Goal: Navigation & Orientation: Find specific page/section

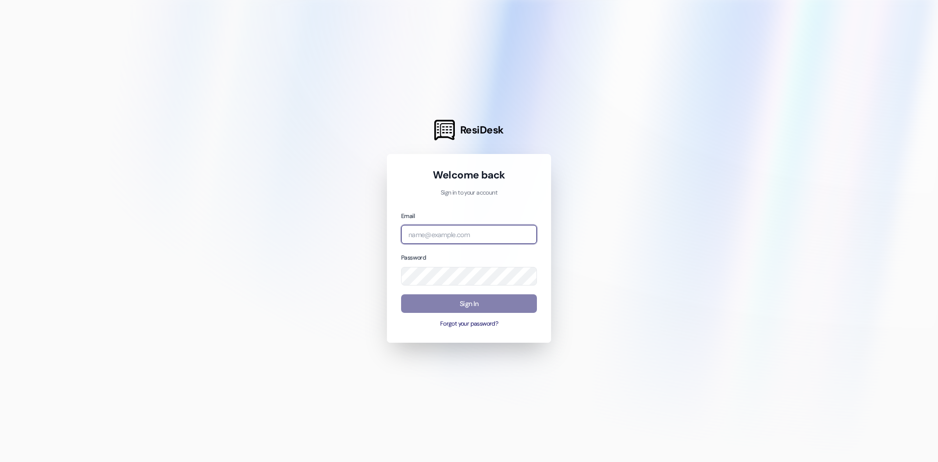
click at [478, 233] on input "email" at bounding box center [469, 234] width 136 height 19
click at [452, 242] on input "email" at bounding box center [469, 234] width 136 height 19
type input "[EMAIL_ADDRESS][DOMAIN_NAME]"
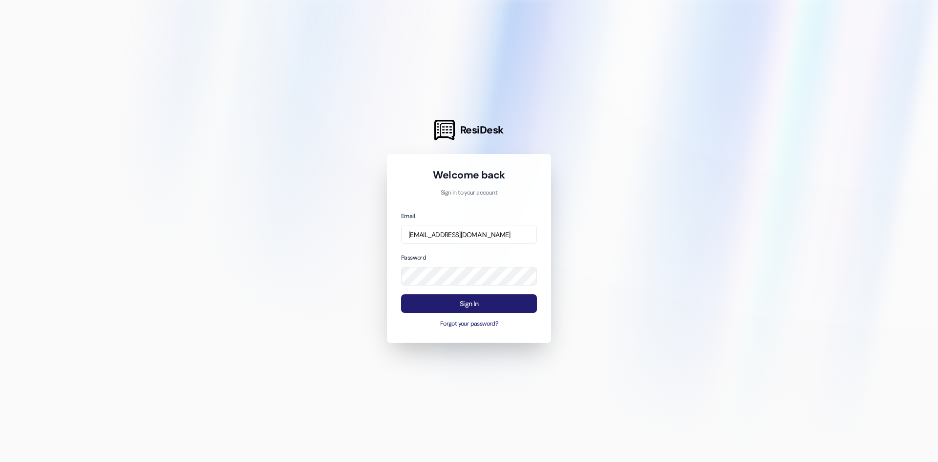
click at [470, 304] on button "Sign In" at bounding box center [469, 303] width 136 height 19
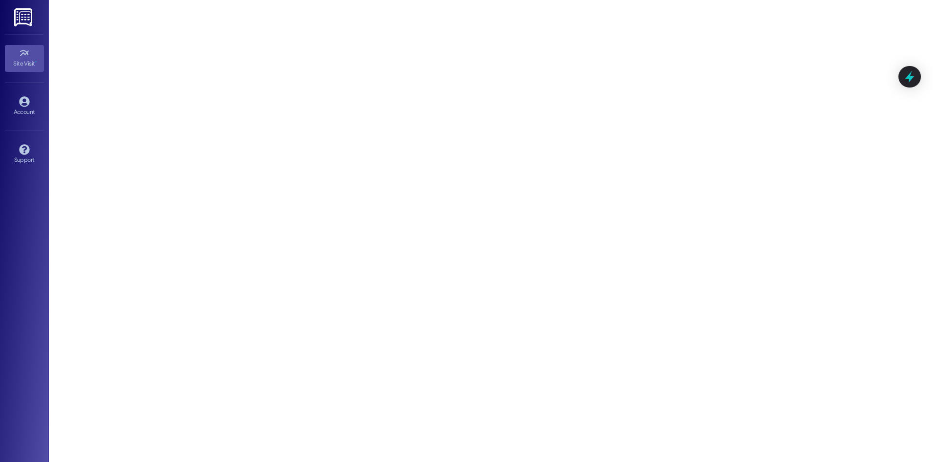
click at [30, 57] on link "Site Visit •" at bounding box center [24, 58] width 39 height 26
click at [27, 107] on div "Account" at bounding box center [24, 112] width 49 height 10
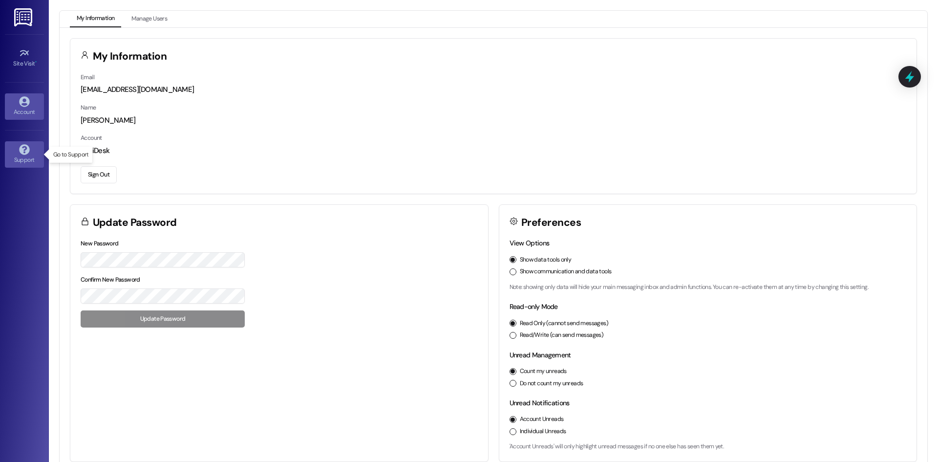
click at [25, 156] on div "Support" at bounding box center [24, 160] width 49 height 10
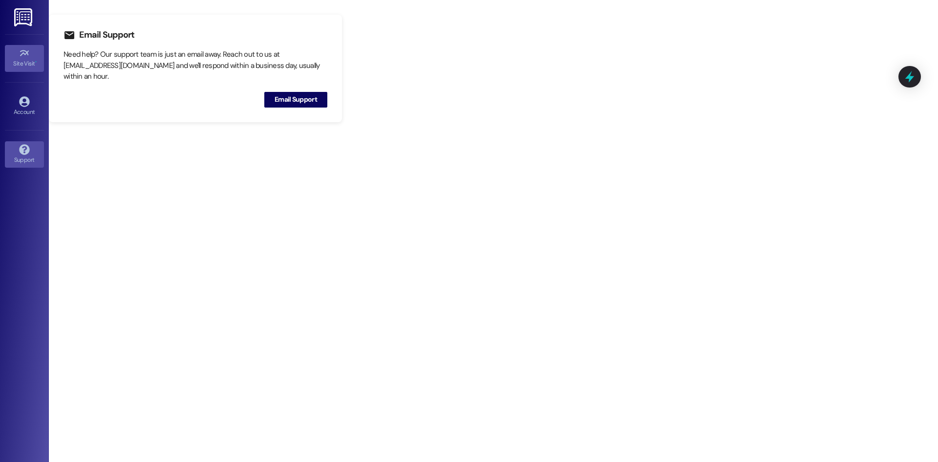
click at [23, 56] on icon at bounding box center [24, 53] width 11 height 11
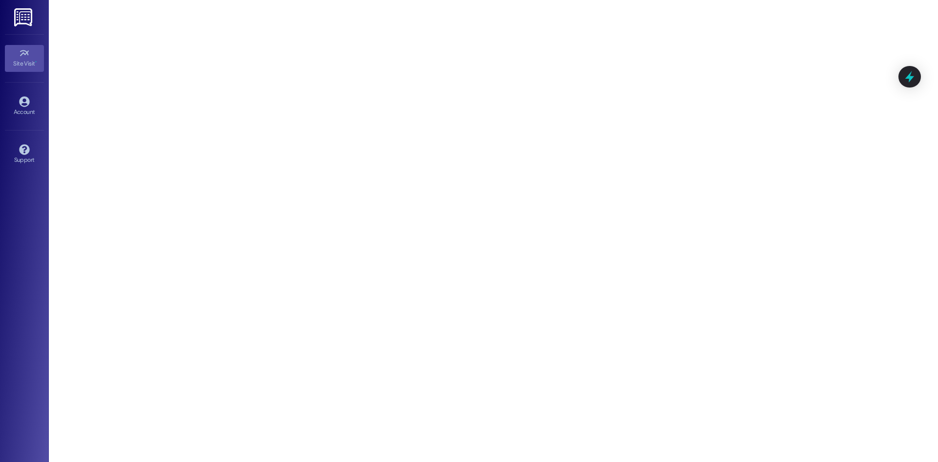
click at [27, 15] on img at bounding box center [24, 17] width 20 height 18
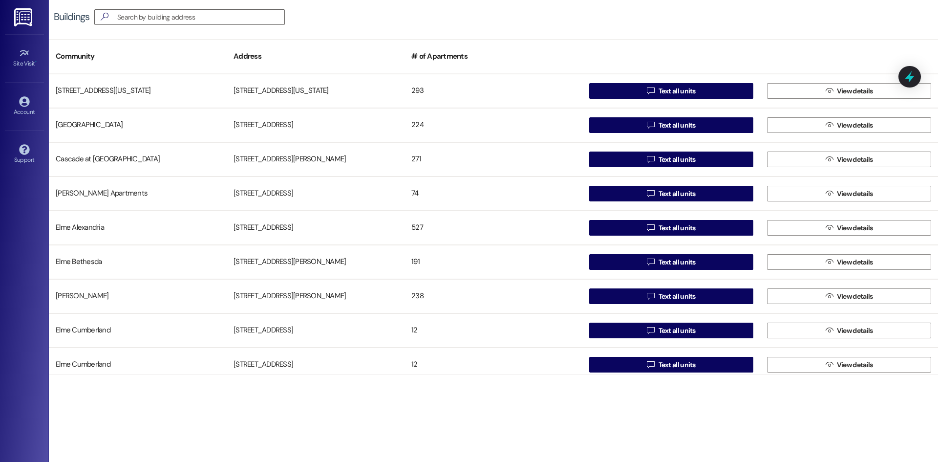
click at [27, 15] on img at bounding box center [24, 17] width 20 height 18
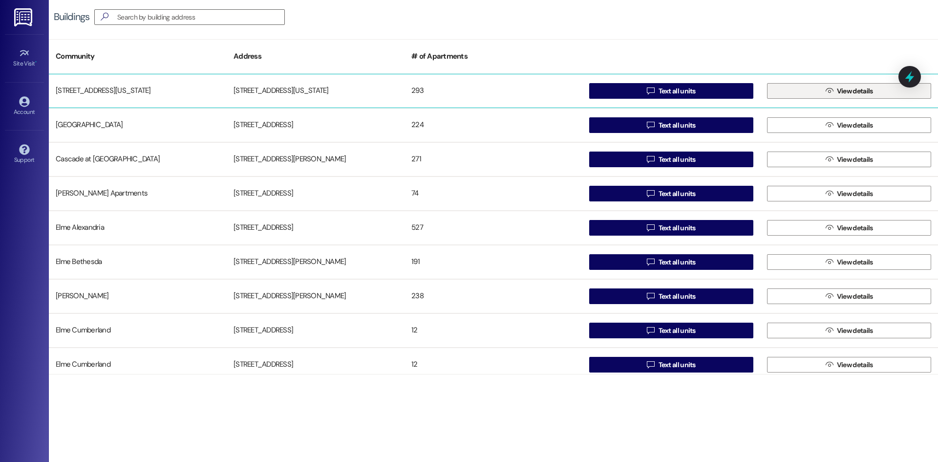
click at [843, 90] on span "View details" at bounding box center [855, 91] width 36 height 10
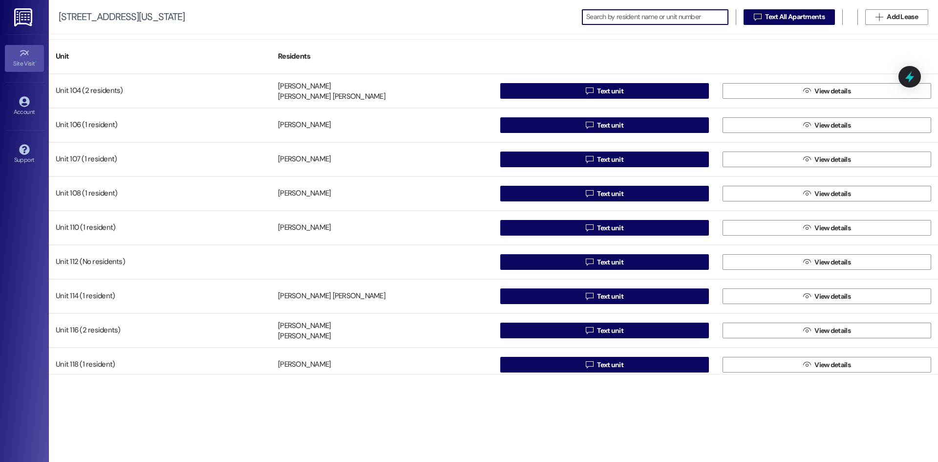
click at [25, 61] on div "Site Visit •" at bounding box center [24, 64] width 49 height 10
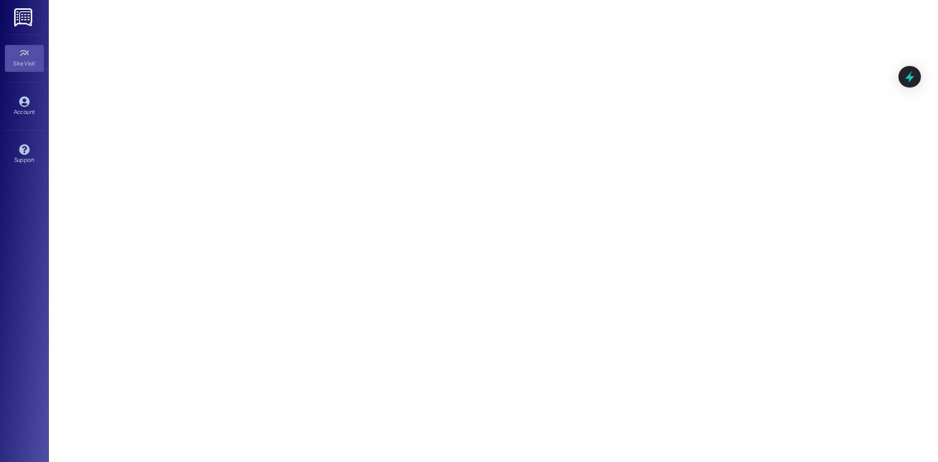
click at [28, 56] on icon at bounding box center [24, 53] width 11 height 11
click at [20, 101] on icon at bounding box center [24, 101] width 10 height 10
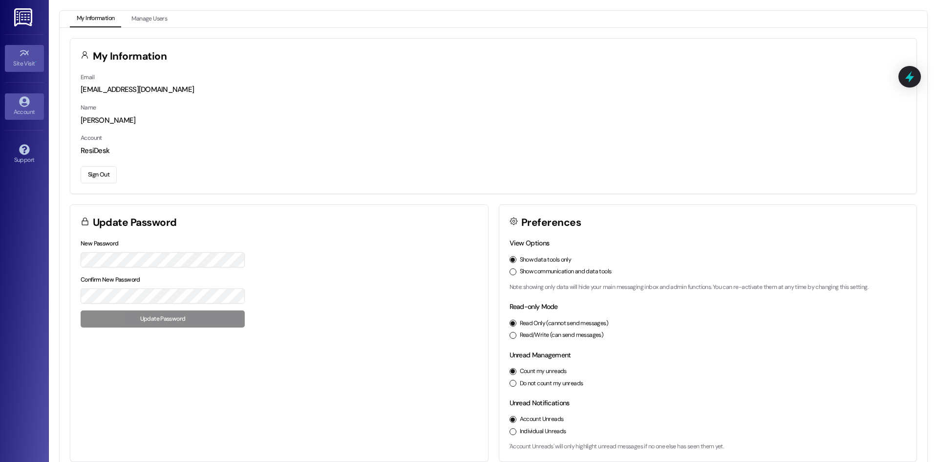
click at [22, 61] on div "Site Visit •" at bounding box center [24, 64] width 49 height 10
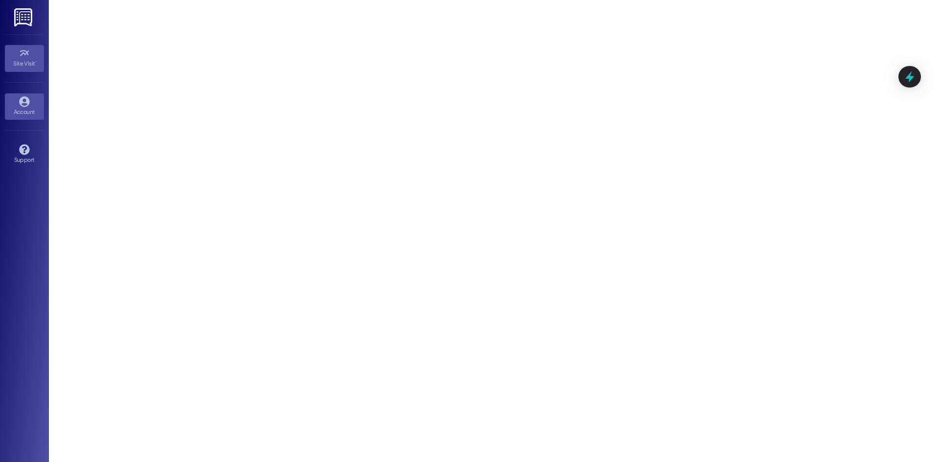
click at [22, 102] on icon at bounding box center [24, 101] width 10 height 10
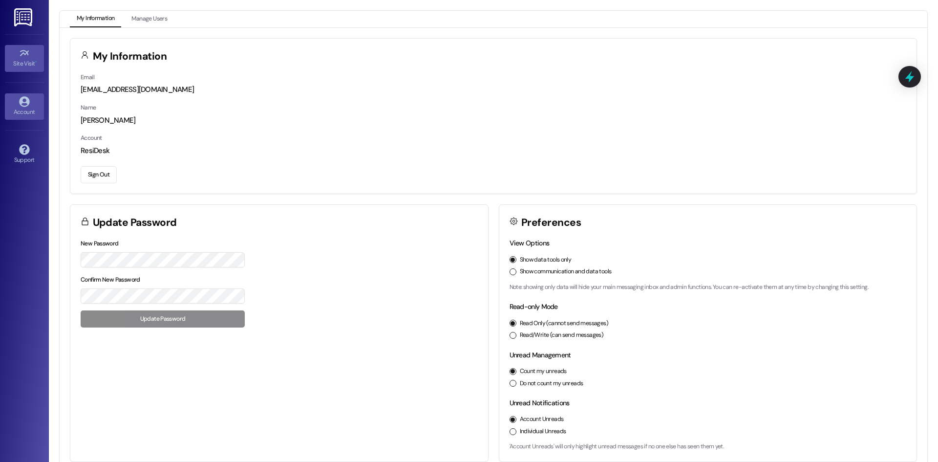
click at [29, 53] on icon at bounding box center [24, 53] width 11 height 11
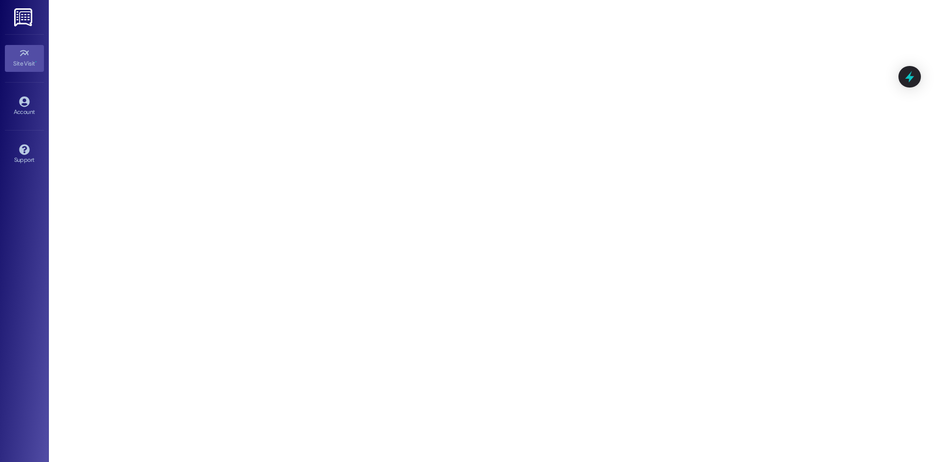
click at [23, 20] on img at bounding box center [24, 17] width 20 height 18
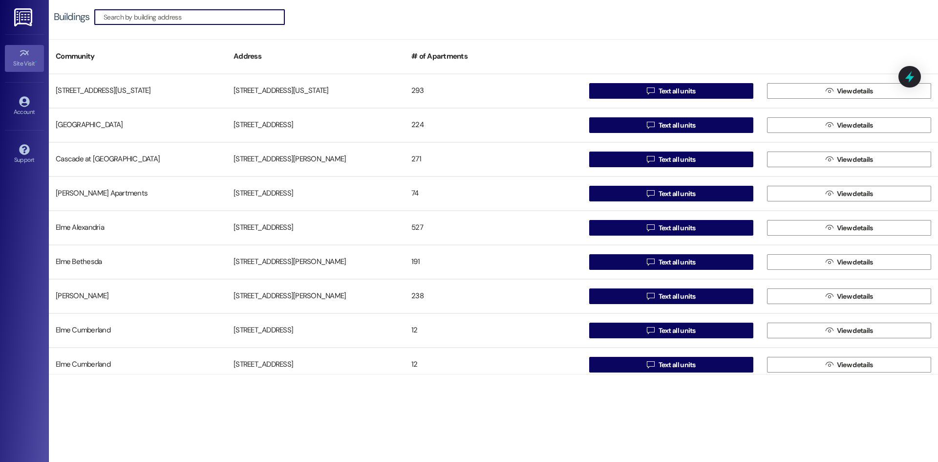
click at [24, 61] on div "Site Visit •" at bounding box center [24, 64] width 49 height 10
